Goal: Find specific page/section: Find specific page/section

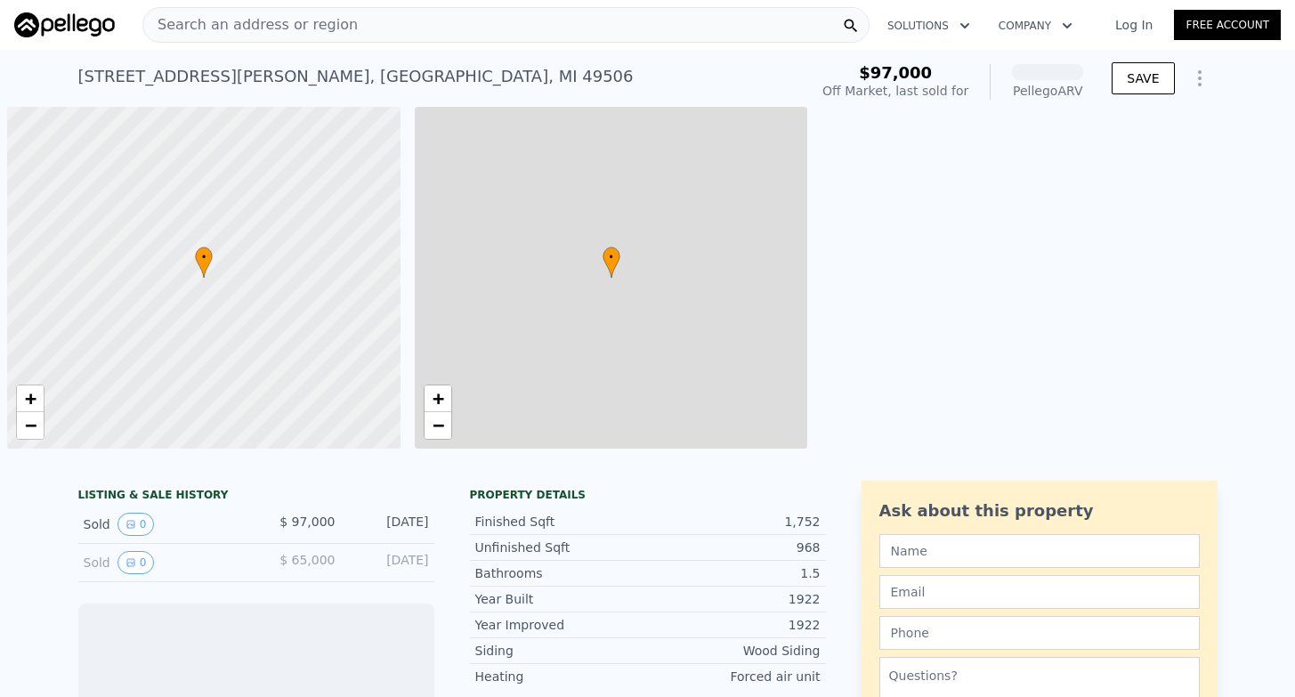
scroll to position [0, 7]
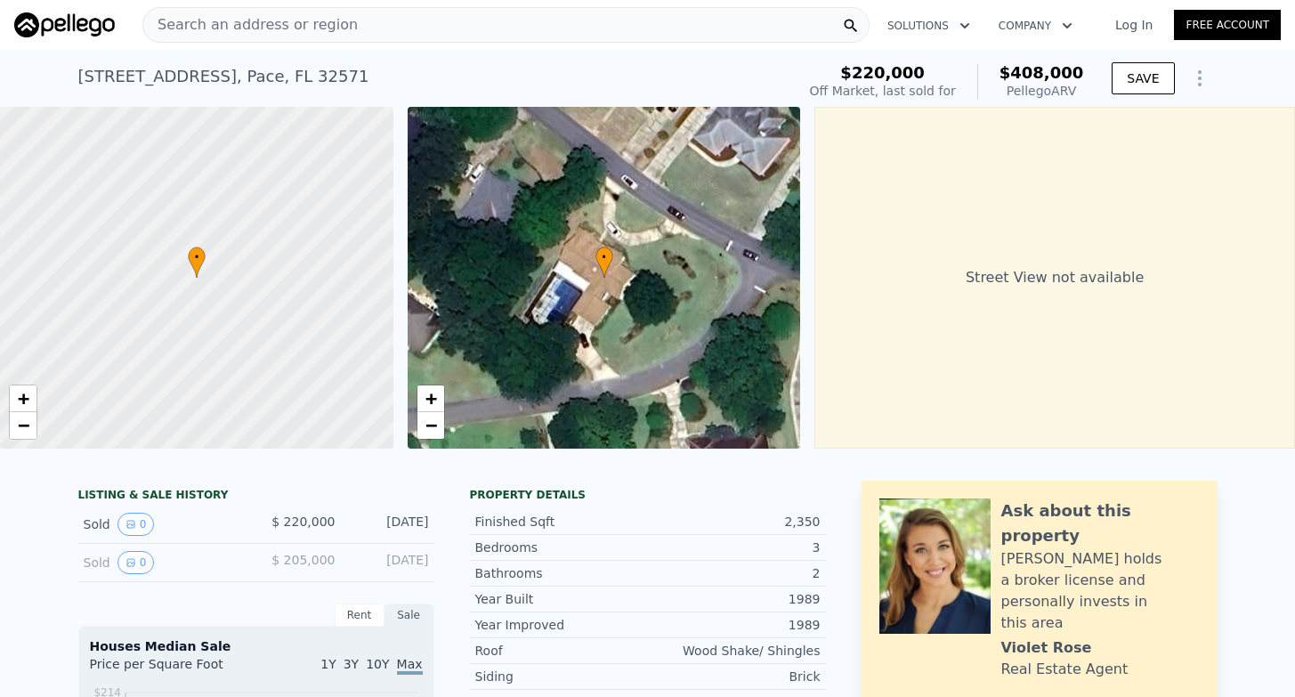
click at [216, 20] on span "Search an address or region" at bounding box center [250, 24] width 214 height 21
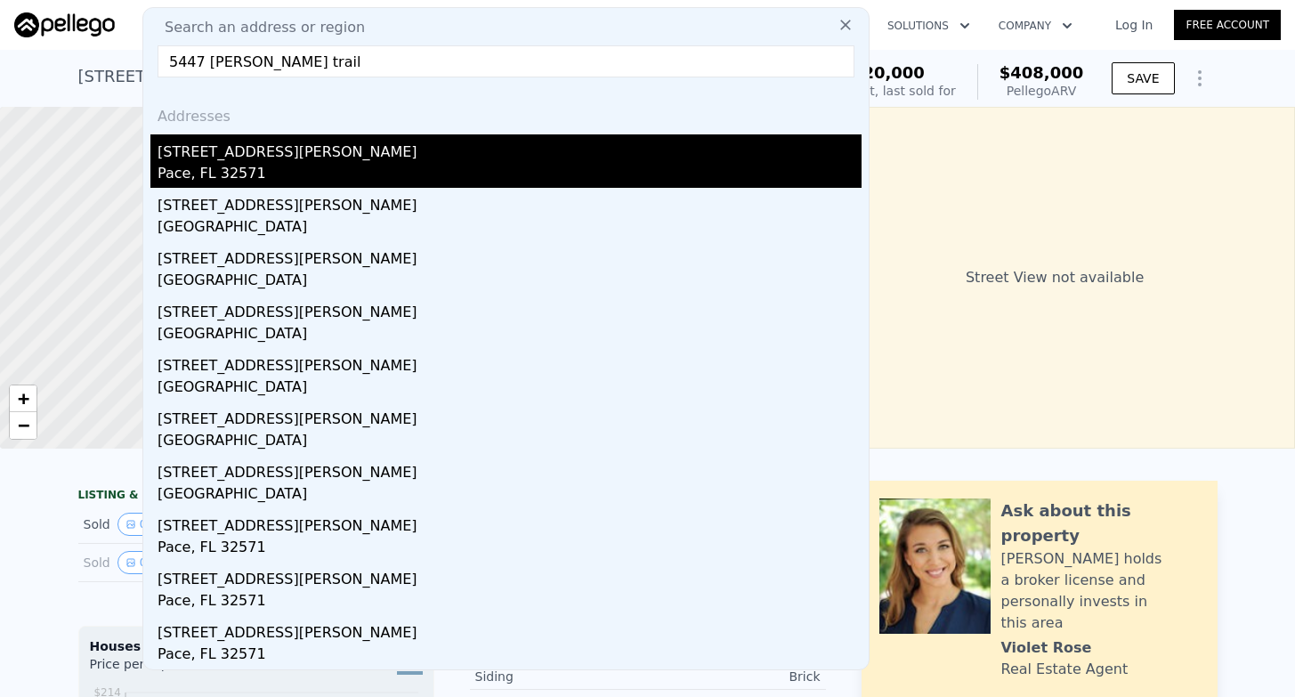
type input "5447 [PERSON_NAME] trail"
click at [279, 150] on div "[STREET_ADDRESS][PERSON_NAME]" at bounding box center [509, 148] width 704 height 28
